Goal: Navigation & Orientation: Find specific page/section

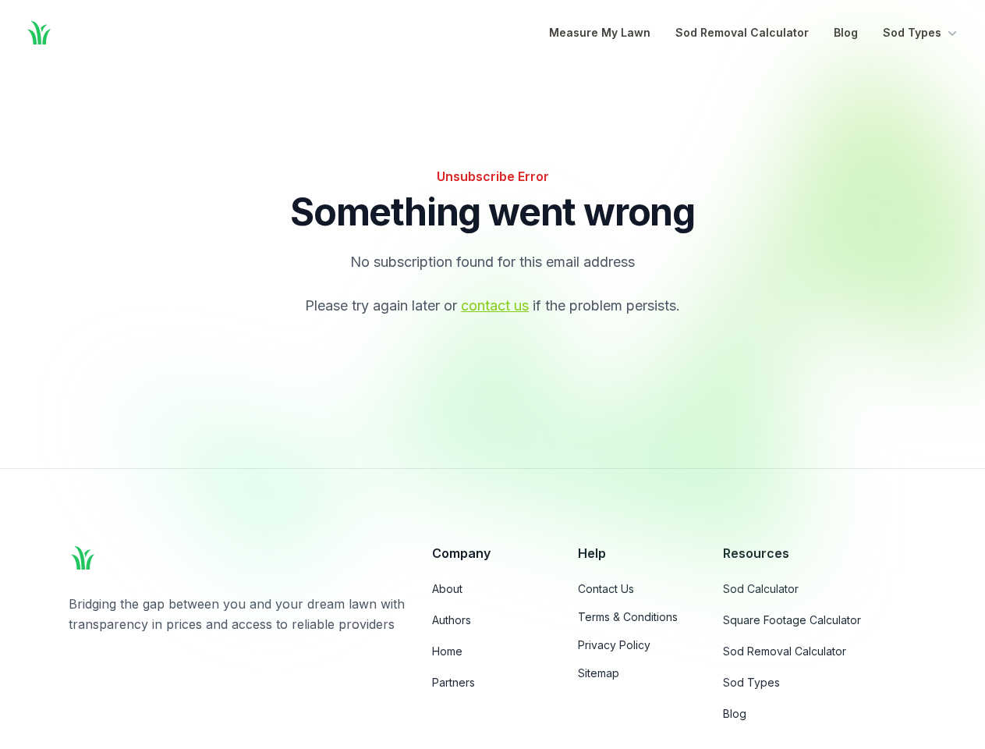
click at [492, 374] on div at bounding box center [562, 320] width 901 height 529
click at [921, 33] on button "Sod Types" at bounding box center [921, 32] width 77 height 19
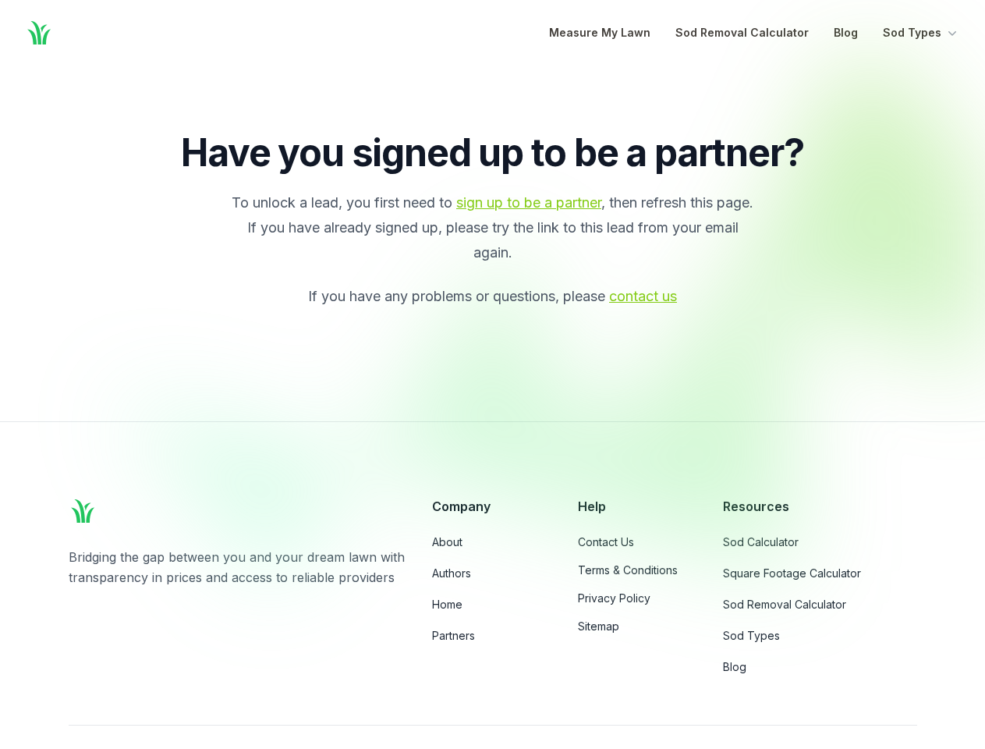
click at [492, 374] on div at bounding box center [562, 320] width 901 height 529
click at [921, 33] on button "Sod Types" at bounding box center [921, 32] width 77 height 19
